Goal: Navigation & Orientation: Find specific page/section

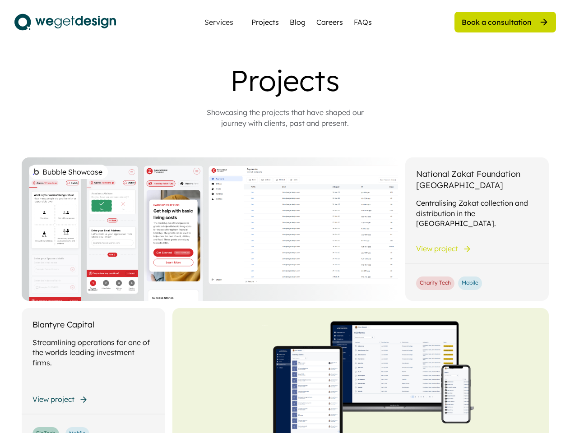
click at [285, 217] on div "Bubble Showcase" at bounding box center [210, 230] width 377 height 144
click at [285, 248] on div "Bubble Showcase" at bounding box center [210, 230] width 377 height 144
click at [285, 96] on div "Projects" at bounding box center [285, 80] width 361 height 35
click at [285, 80] on div "Projects" at bounding box center [285, 80] width 361 height 35
click at [285, 118] on div "Showcasing the projects that have shaped our journey with clients, past and pre…" at bounding box center [285, 118] width 181 height 22
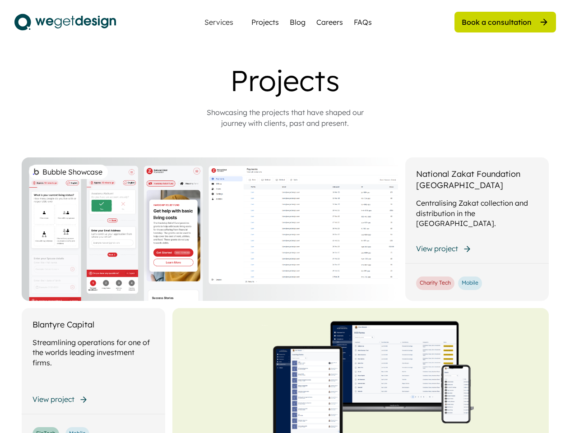
click at [285, 295] on div "Bubble Showcase" at bounding box center [210, 230] width 377 height 144
click at [285, 229] on div "Bubble Showcase" at bounding box center [210, 230] width 377 height 144
click at [210, 229] on div "Bubble Showcase" at bounding box center [210, 230] width 377 height 144
